Goal: Information Seeking & Learning: Check status

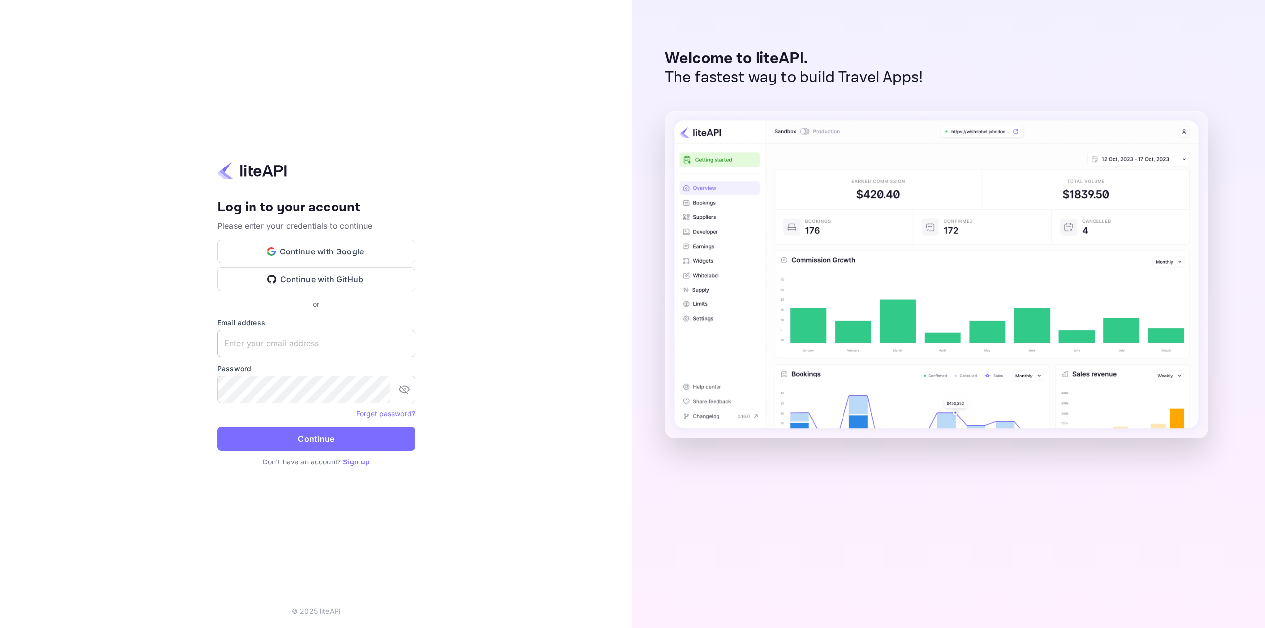
click at [321, 338] on input "text" at bounding box center [316, 343] width 198 height 28
type input "services@withjoy.com"
click at [217, 427] on button "Continue" at bounding box center [316, 439] width 198 height 24
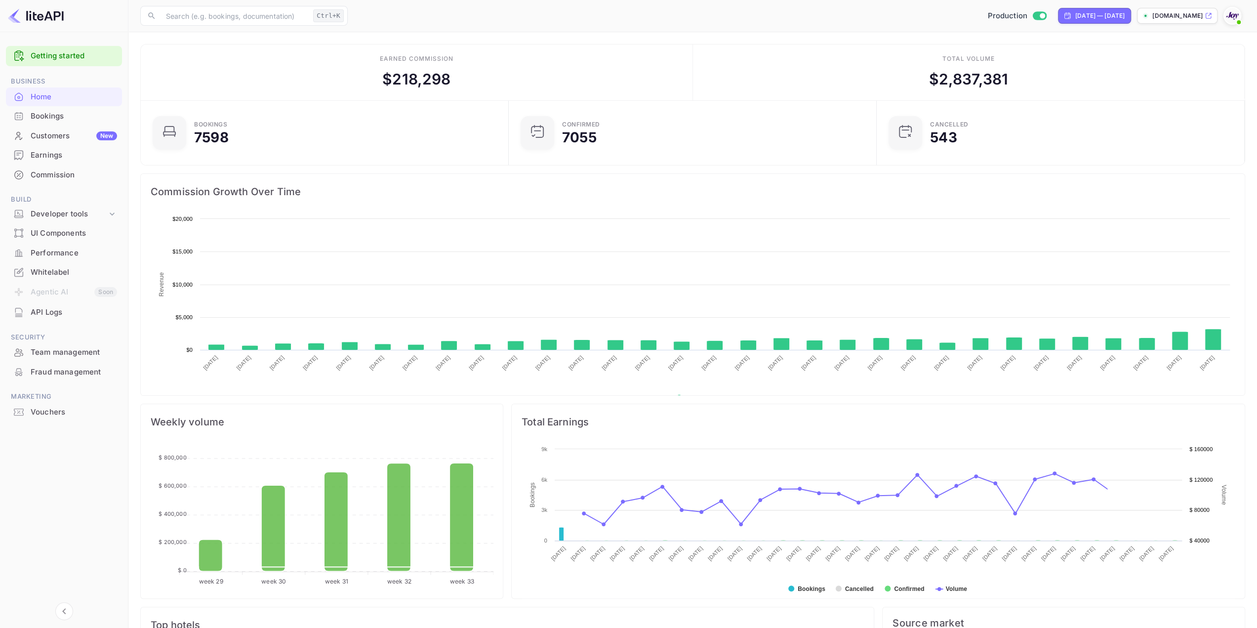
scroll to position [153, 355]
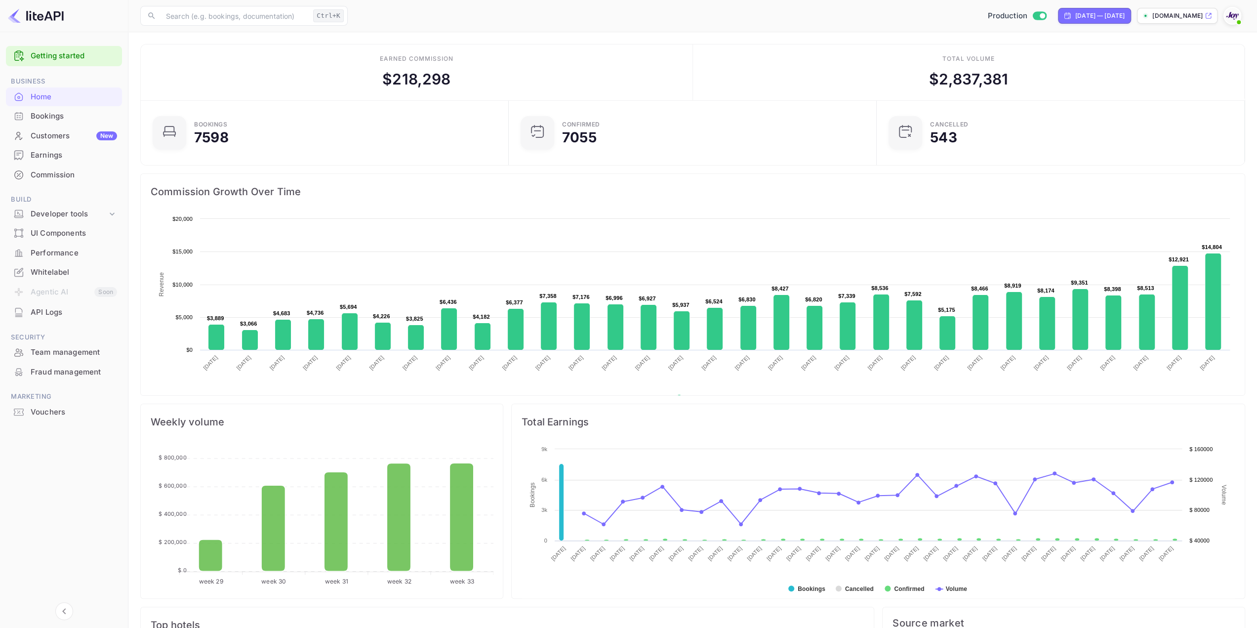
click at [59, 157] on div "Earnings" at bounding box center [74, 155] width 86 height 11
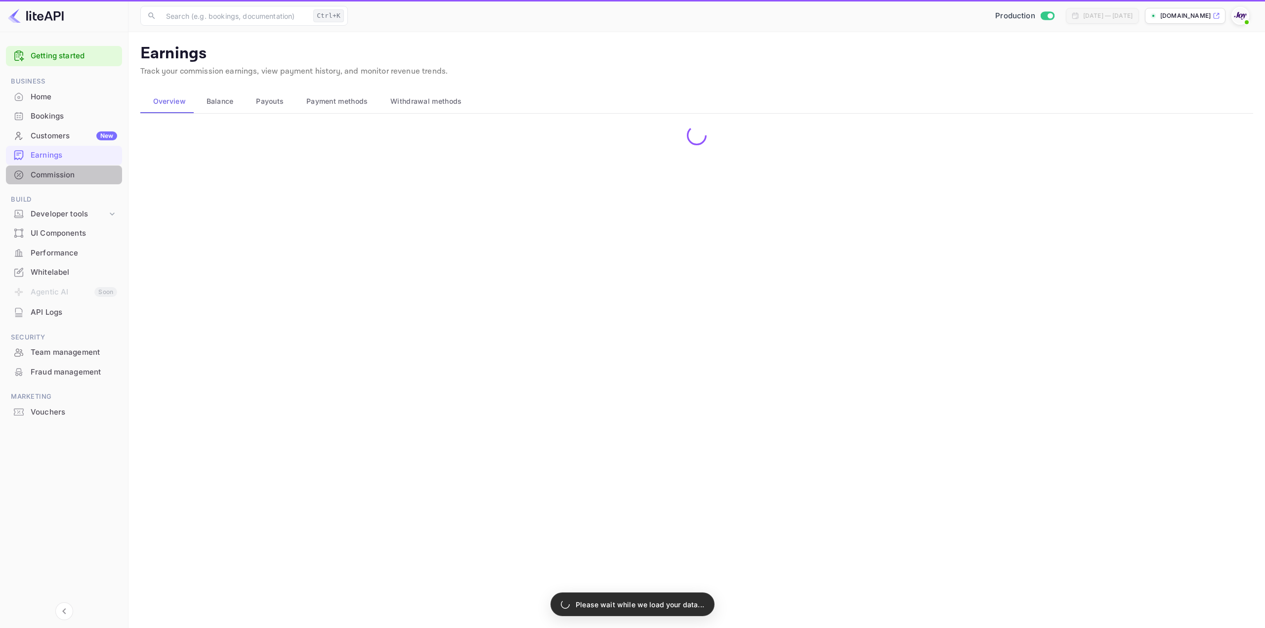
click at [63, 178] on div "Commission" at bounding box center [74, 174] width 86 height 11
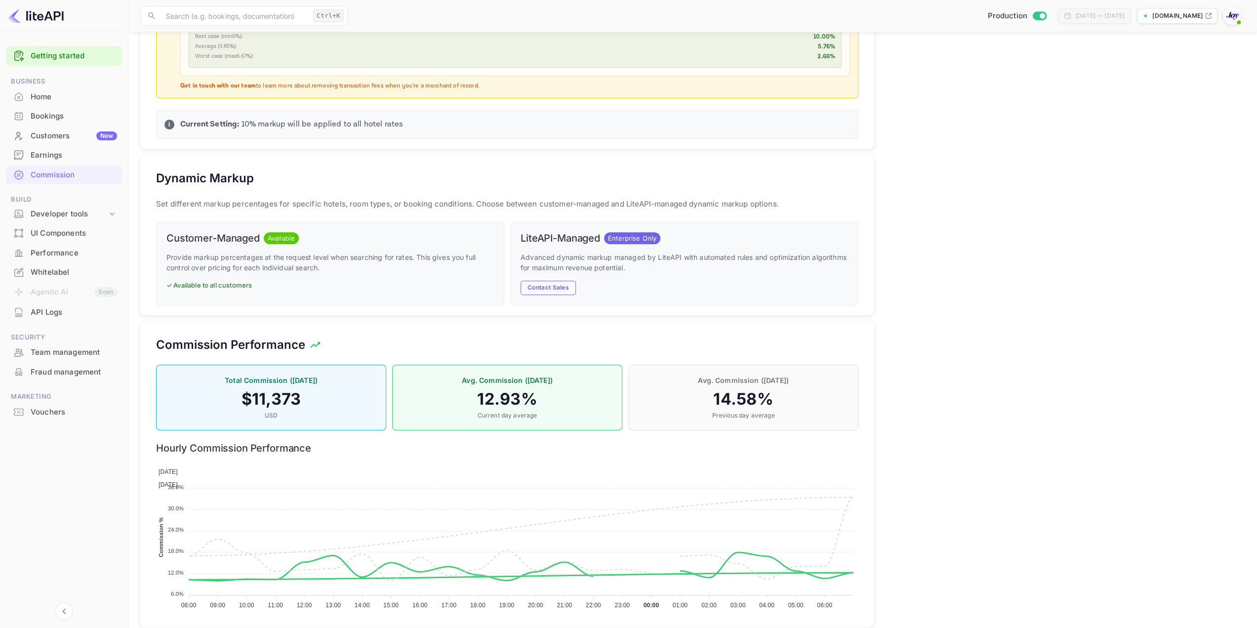
scroll to position [469, 0]
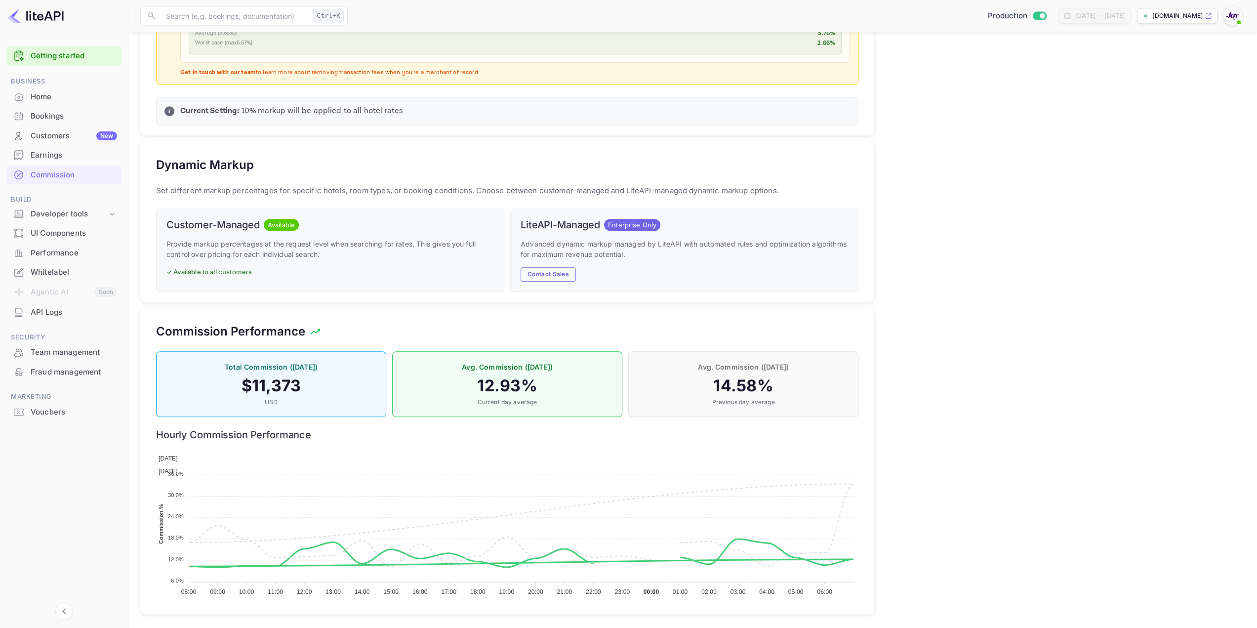
click at [728, 387] on h4 "14.58 %" at bounding box center [743, 386] width 209 height 20
click at [910, 491] on div "💰 How Markup Works Net Rate Base hotel rate with no commission. Perfect when yo…" at bounding box center [1059, 134] width 371 height 972
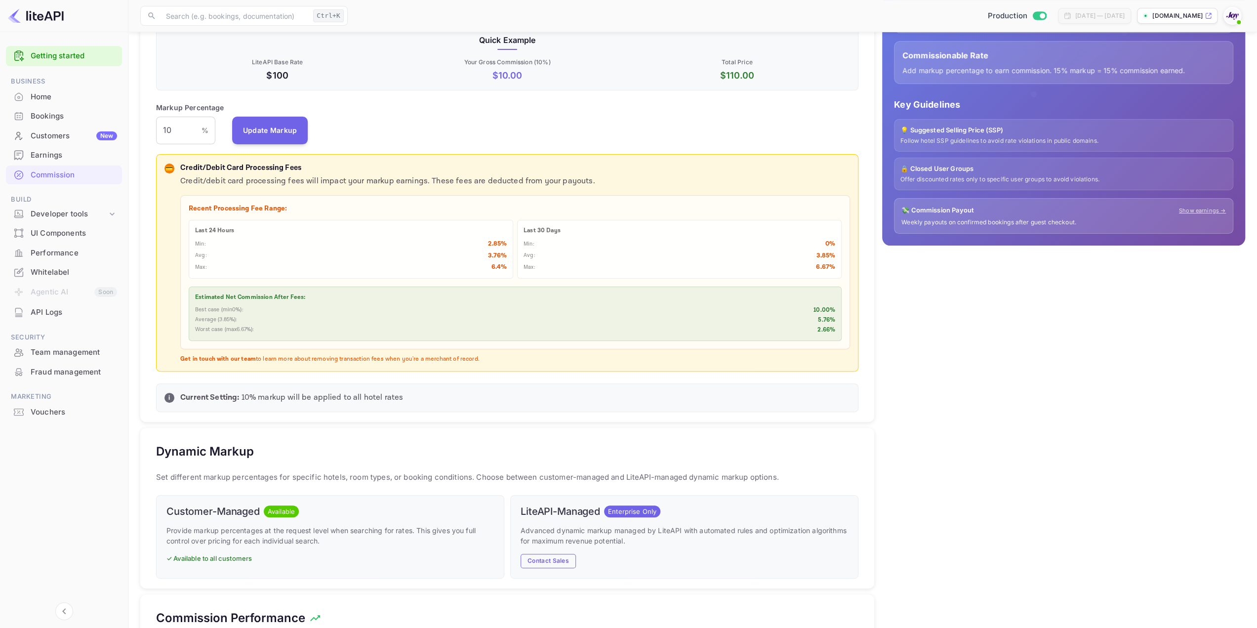
scroll to position [74, 0]
